Goal: Task Accomplishment & Management: Manage account settings

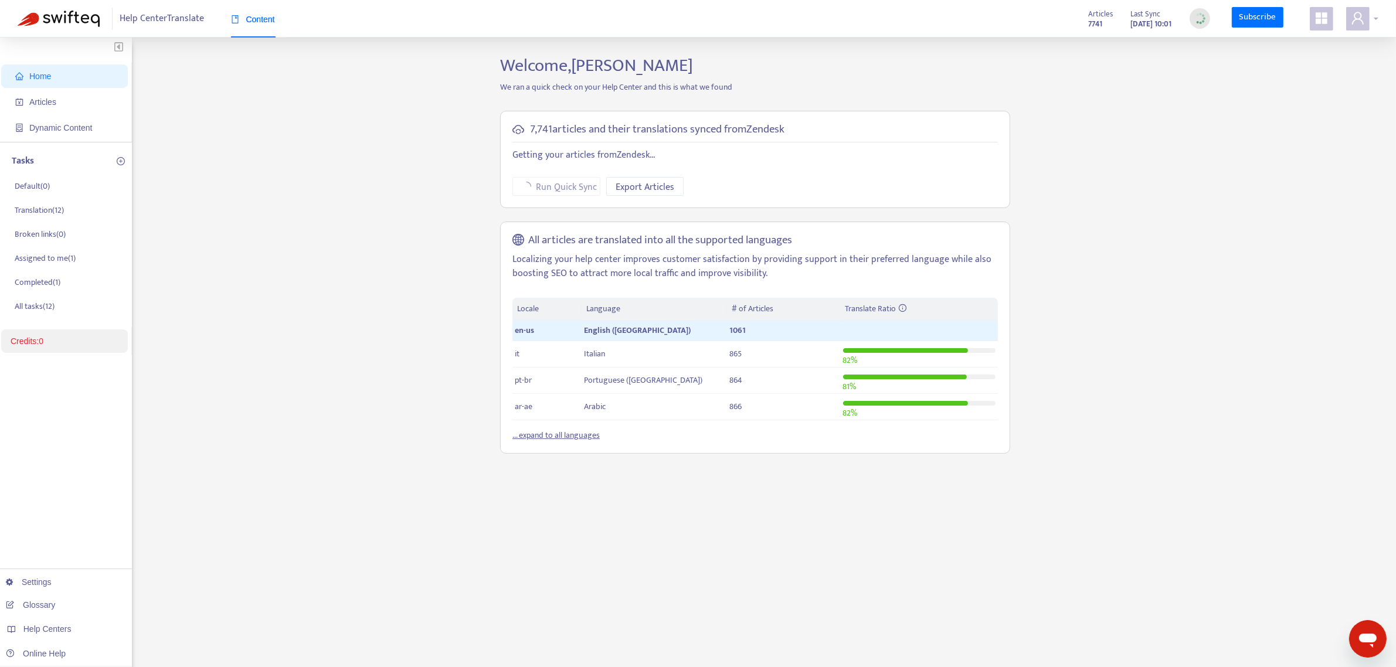
click at [1355, 16] on icon "user" at bounding box center [1358, 18] width 12 height 12
click at [1317, 98] on span "Help Centers" at bounding box center [1295, 104] width 43 height 13
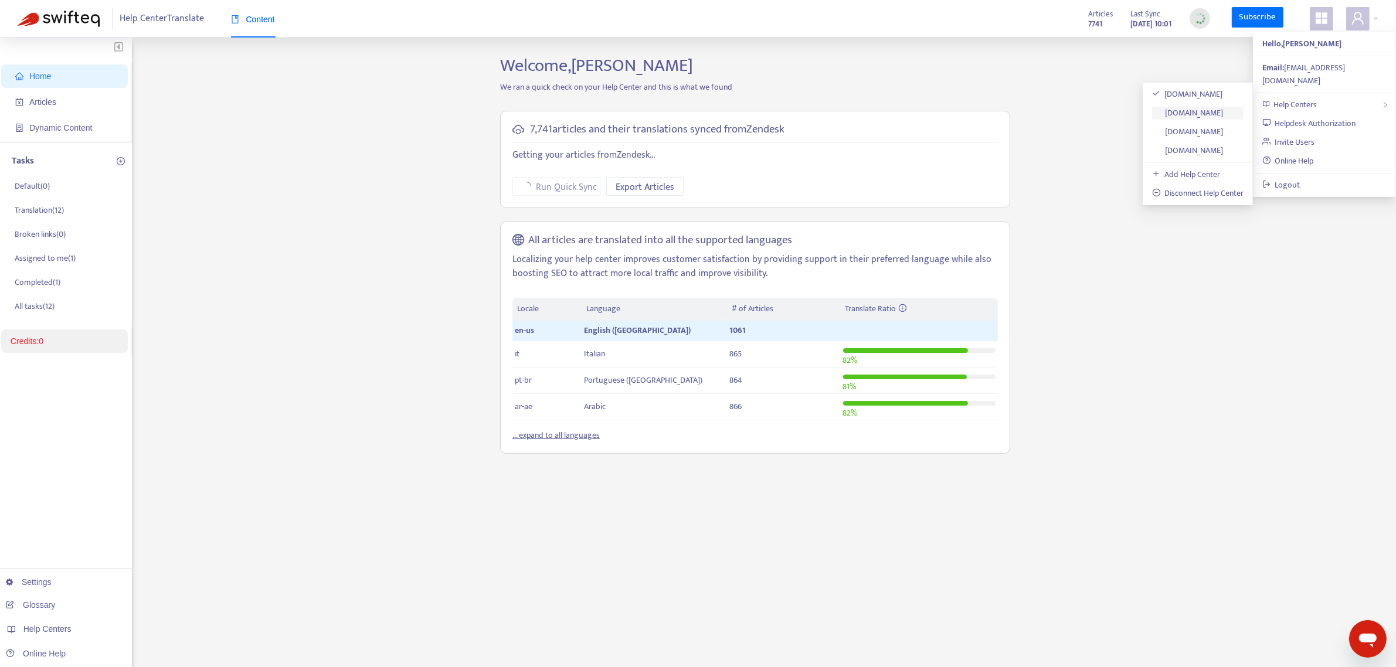
click at [1213, 110] on link "help.axi.com" at bounding box center [1188, 112] width 72 height 13
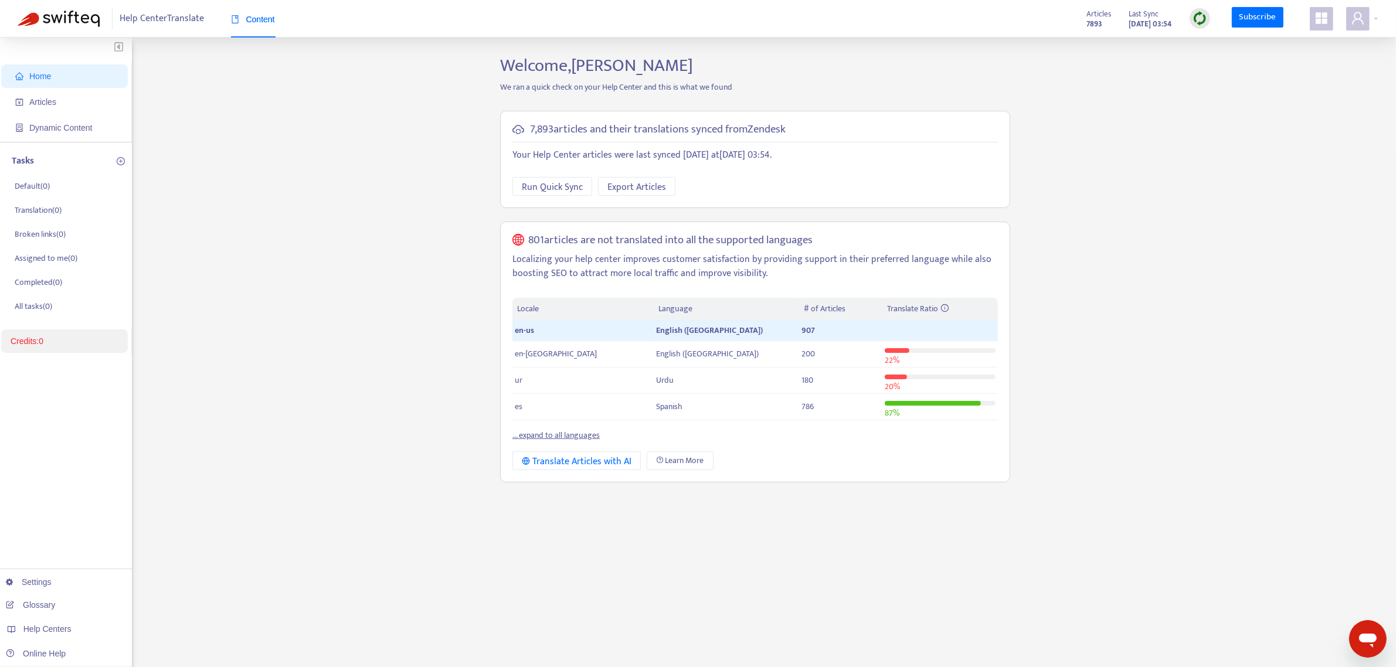
drag, startPoint x: 1212, startPoint y: 85, endPoint x: 1111, endPoint y: 71, distance: 101.8
click at [1111, 71] on div "Home Articles Dynamic Content Tasks Default ( 0 ) Translation ( 0 ) Broken link…" at bounding box center [698, 398] width 1361 height 686
click at [1199, 21] on img at bounding box center [1200, 18] width 15 height 15
click at [1352, 21] on icon "user" at bounding box center [1358, 18] width 14 height 14
click at [1305, 98] on span "Help Centers" at bounding box center [1295, 104] width 43 height 13
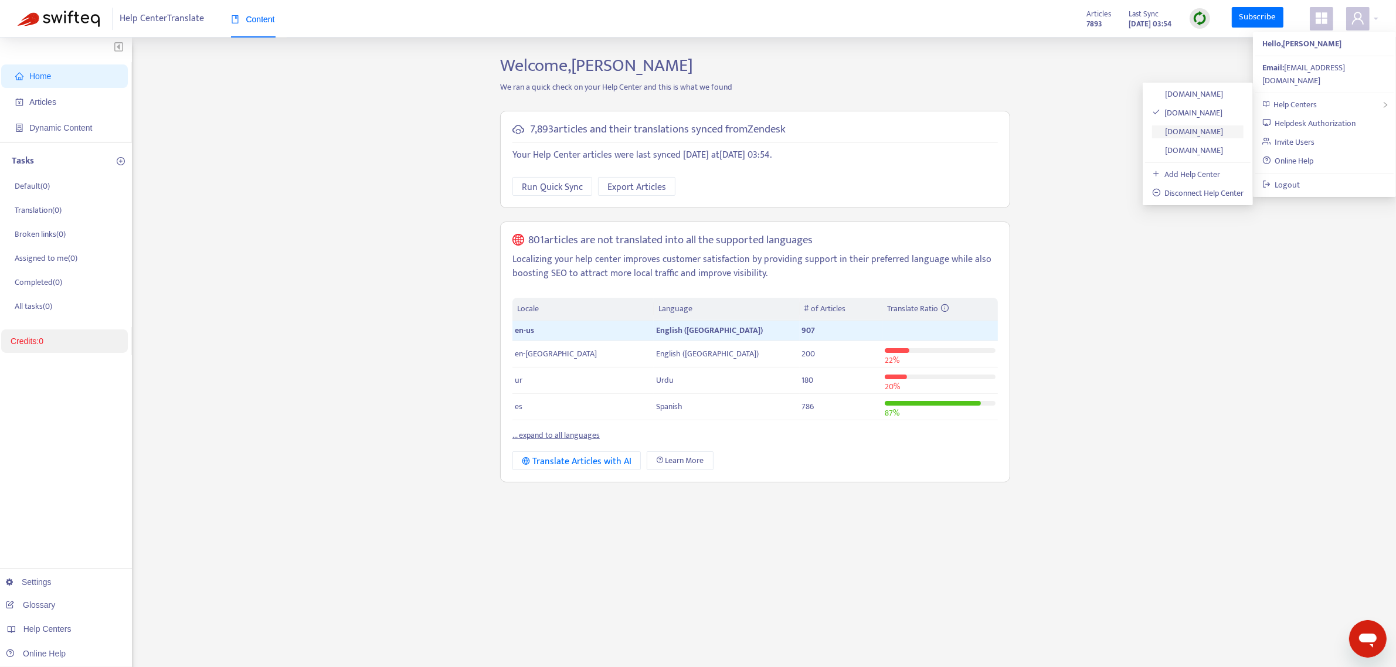
click at [1211, 135] on link "help.axisupport.com" at bounding box center [1188, 131] width 72 height 13
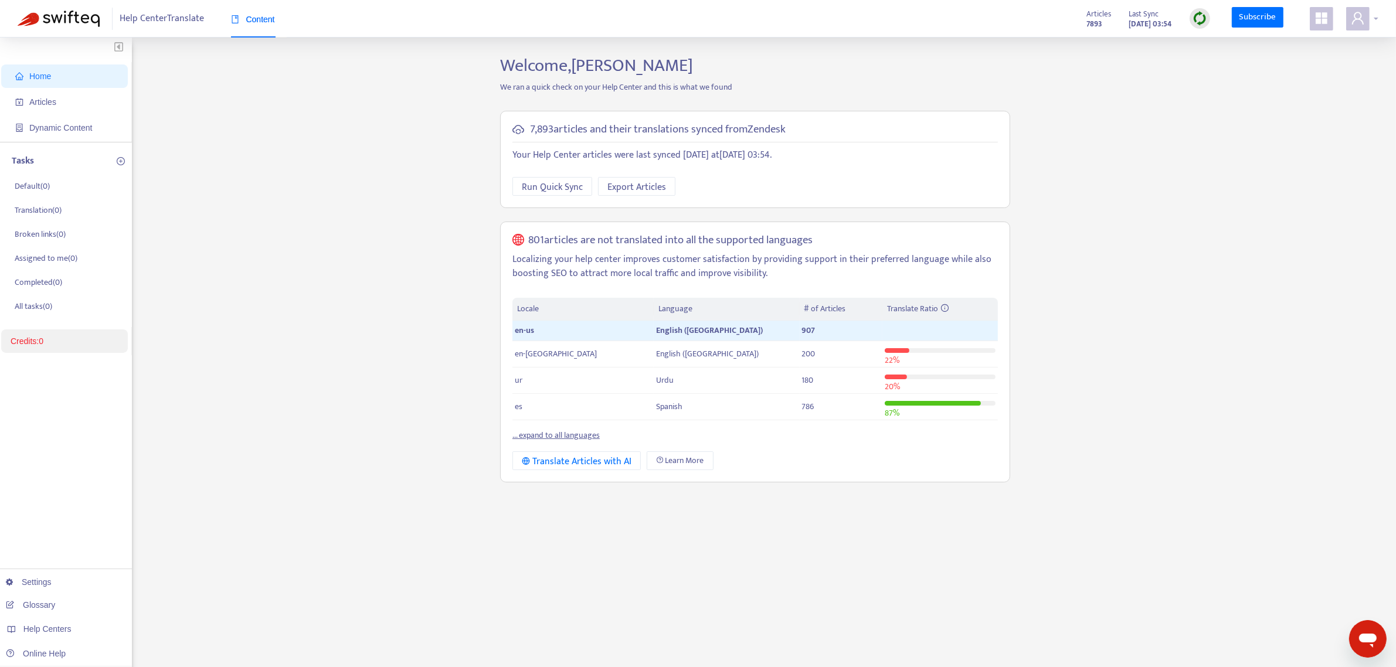
click at [1358, 25] on icon "user" at bounding box center [1358, 18] width 14 height 14
click at [1288, 98] on span "Help Centers" at bounding box center [1295, 104] width 43 height 13
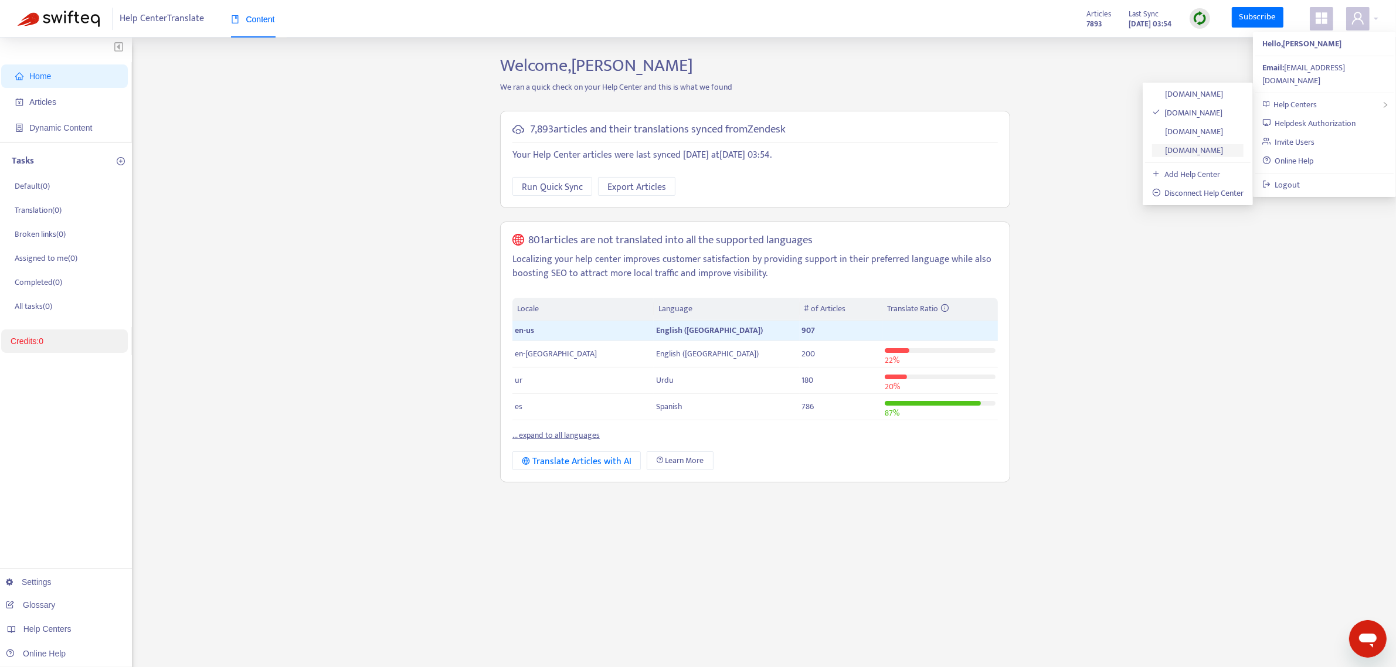
click at [1215, 144] on link "help-eu.axi.com" at bounding box center [1188, 150] width 72 height 13
